Goal: Information Seeking & Learning: Understand process/instructions

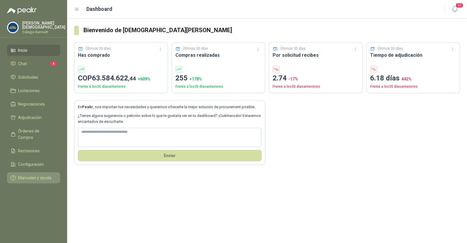
click at [32, 174] on span "Manuales y ayuda" at bounding box center [34, 177] width 33 height 6
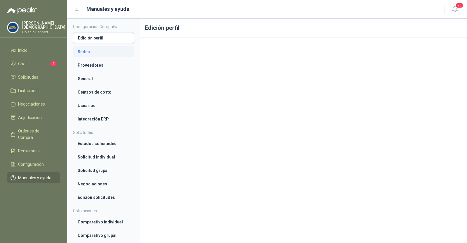
click at [112, 53] on li "Sedes" at bounding box center [104, 51] width 52 height 6
click at [101, 63] on li "Proveedores" at bounding box center [104, 65] width 52 height 6
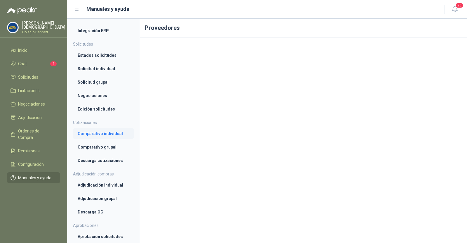
click at [90, 136] on link "Comparativo individual" at bounding box center [103, 133] width 61 height 11
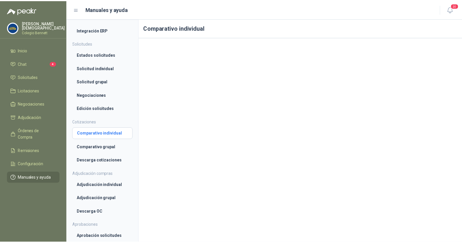
scroll to position [88, 0]
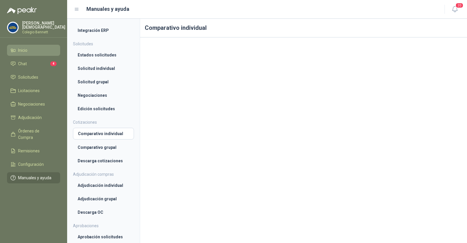
click at [32, 51] on li "Inicio" at bounding box center [34, 50] width 46 height 6
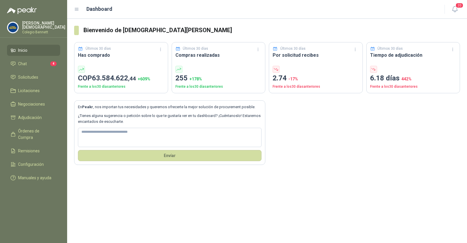
click at [38, 30] on p "Colegio Bennett" at bounding box center [43, 32] width 43 height 4
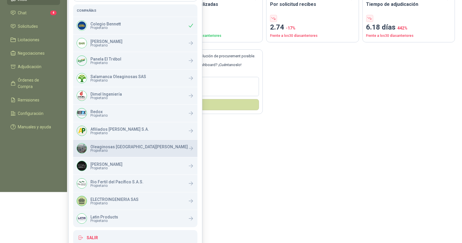
scroll to position [58, 0]
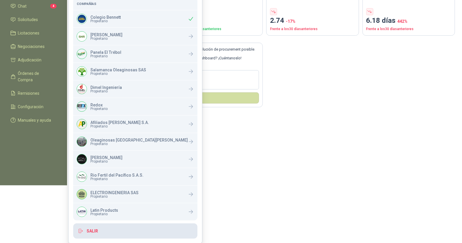
click at [106, 230] on button "Salir" at bounding box center [135, 230] width 124 height 15
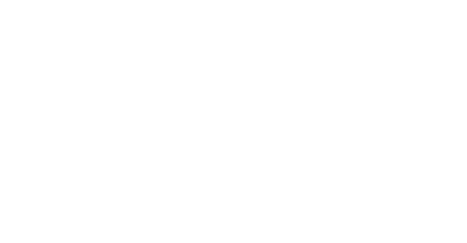
scroll to position [0, 0]
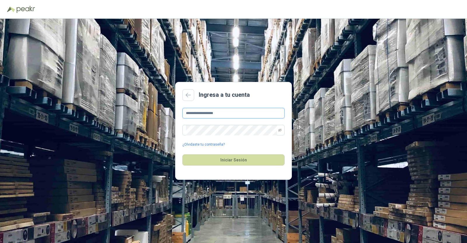
click at [232, 114] on input "**********" at bounding box center [233, 113] width 102 height 11
type input "**********"
click at [222, 162] on button "Iniciar Sesión" at bounding box center [233, 159] width 102 height 11
